Goal: Information Seeking & Learning: Learn about a topic

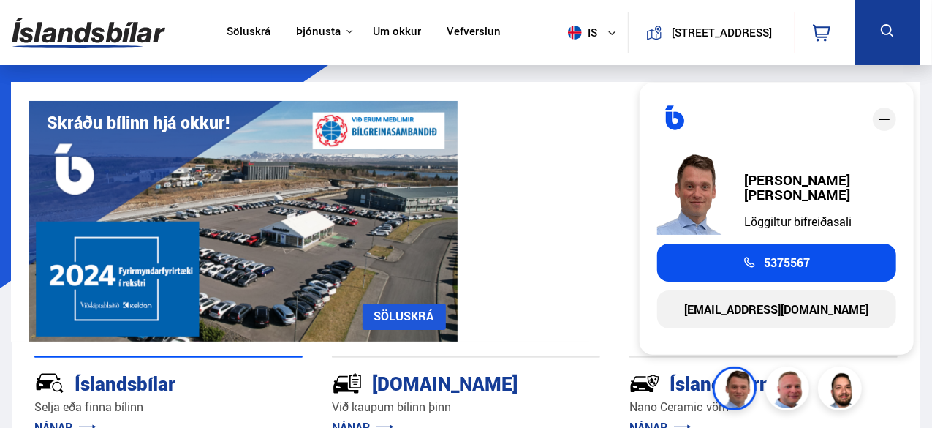
click at [380, 39] on link "Um okkur" at bounding box center [397, 32] width 48 height 15
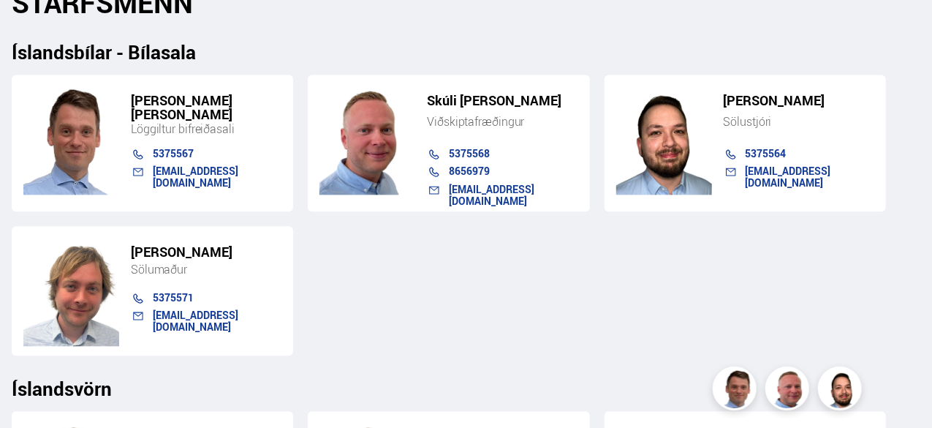
scroll to position [1555, 0]
click at [582, 284] on div "Einar Skúli Skúlason Löggiltur bifreiðasali 5375567 einar@islandsbilar.is Skúli…" at bounding box center [466, 210] width 909 height 293
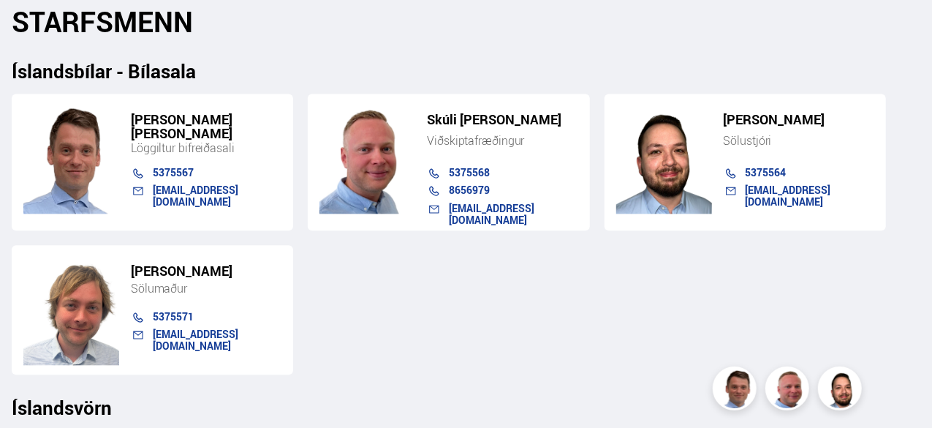
scroll to position [1530, 0]
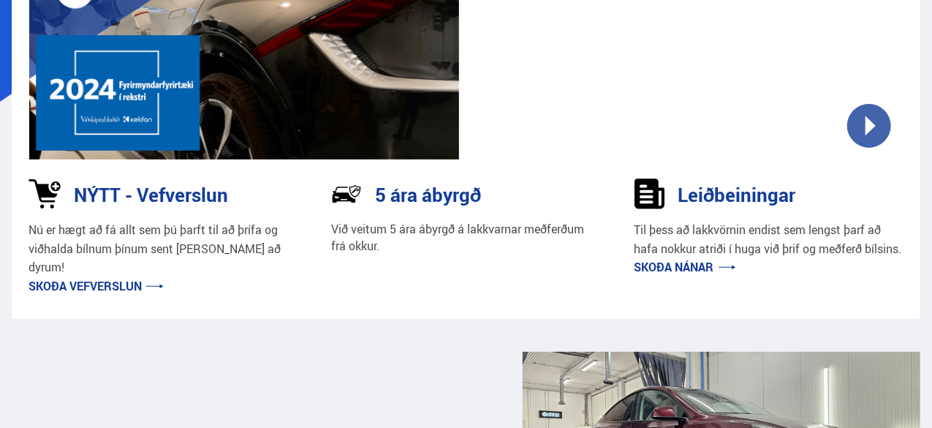
scroll to position [187, 0]
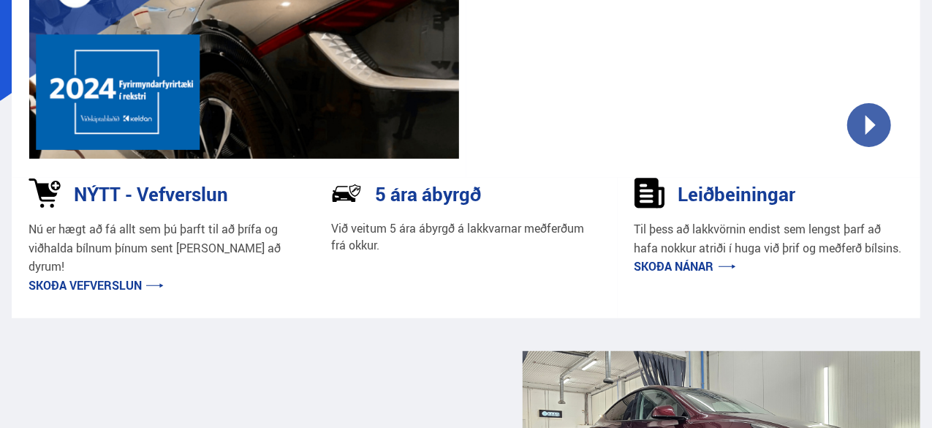
click at [676, 274] on link "Skoða nánar" at bounding box center [686, 266] width 102 height 16
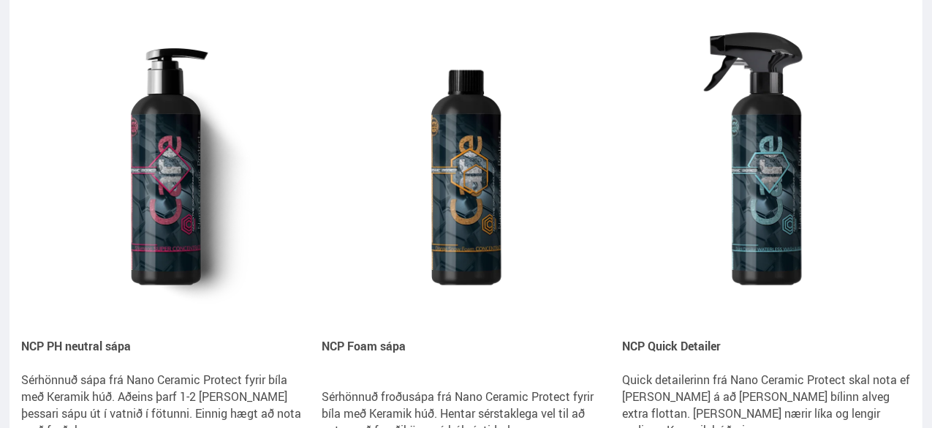
scroll to position [1763, 0]
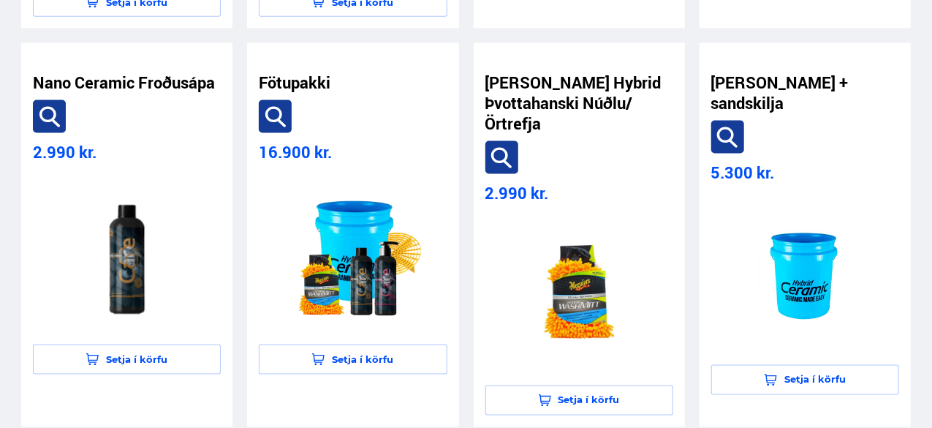
scroll to position [3819, 0]
